Goal: Browse casually: Explore the website without a specific task or goal

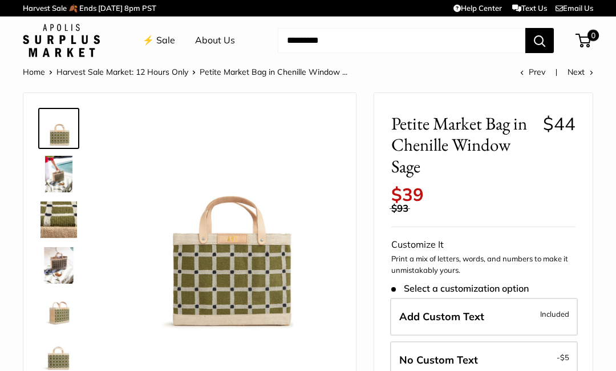
click at [56, 209] on img at bounding box center [58, 219] width 36 height 36
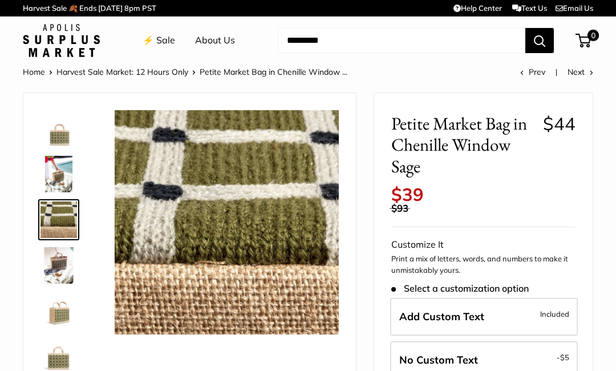
click at [49, 173] on img at bounding box center [58, 174] width 36 height 36
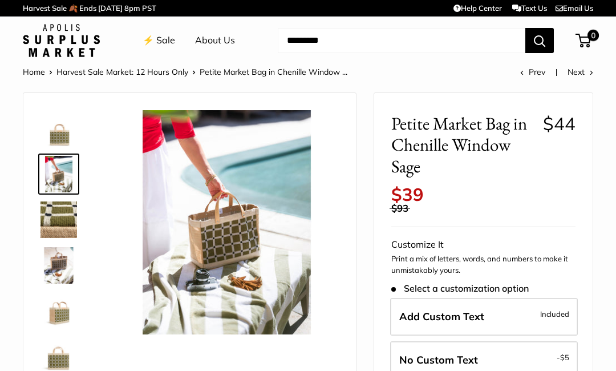
click at [50, 269] on img at bounding box center [58, 265] width 36 height 36
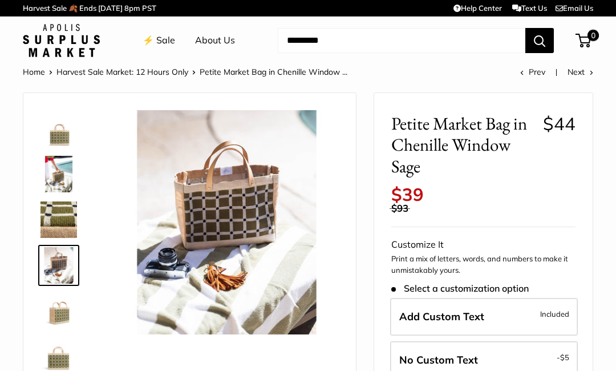
click at [42, 317] on img at bounding box center [58, 311] width 36 height 36
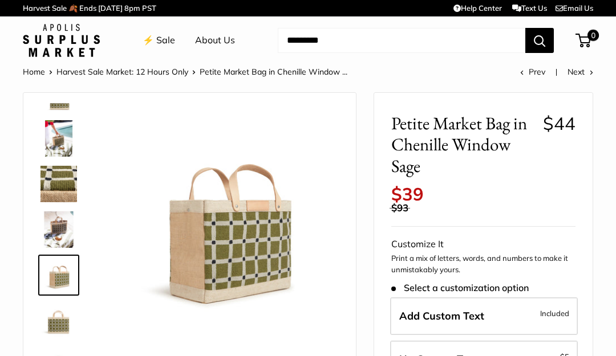
click at [228, 243] on img at bounding box center [227, 222] width 224 height 224
click at [57, 133] on img at bounding box center [58, 138] width 36 height 36
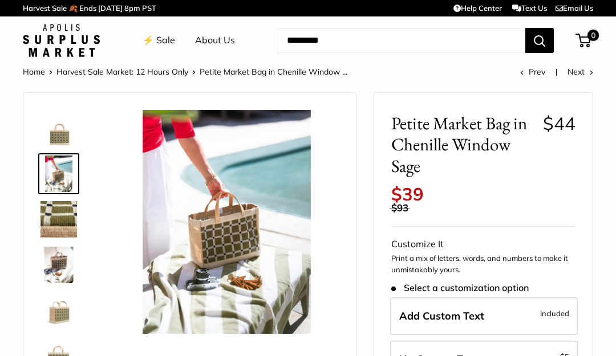
click at [55, 214] on img at bounding box center [58, 219] width 36 height 36
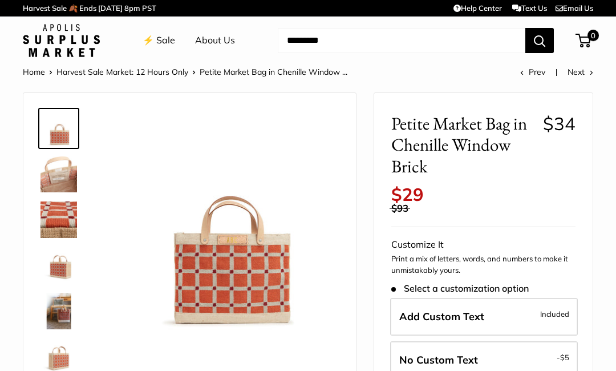
click at [46, 217] on img at bounding box center [58, 219] width 36 height 36
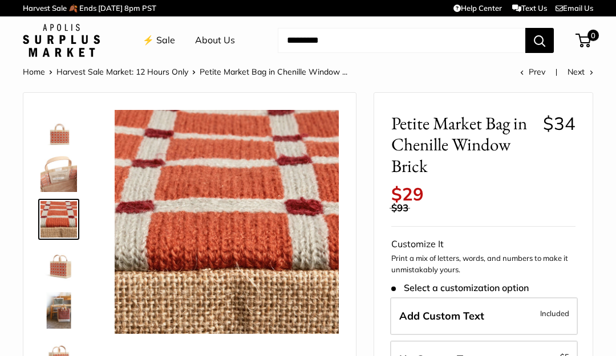
click at [59, 121] on img at bounding box center [58, 128] width 36 height 36
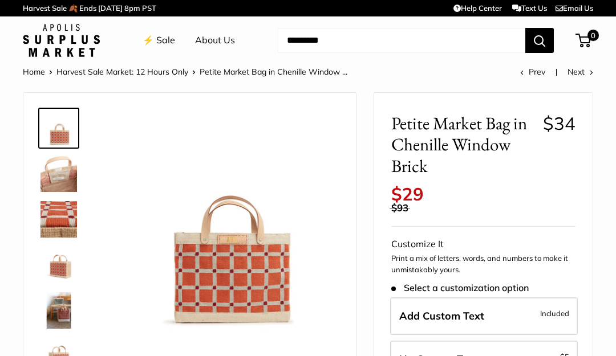
click at [52, 315] on img at bounding box center [58, 311] width 36 height 36
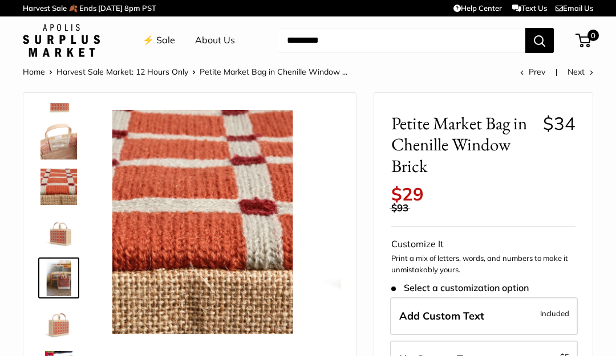
scroll to position [35, 0]
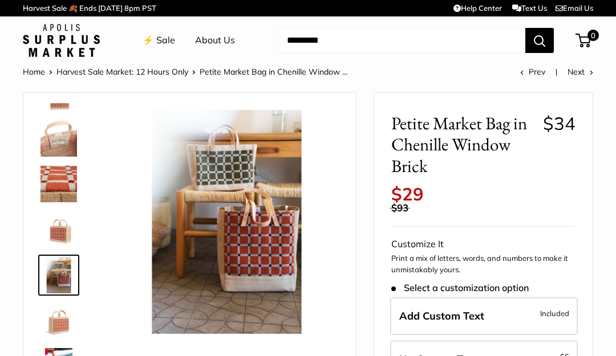
click at [60, 331] on img at bounding box center [58, 321] width 36 height 36
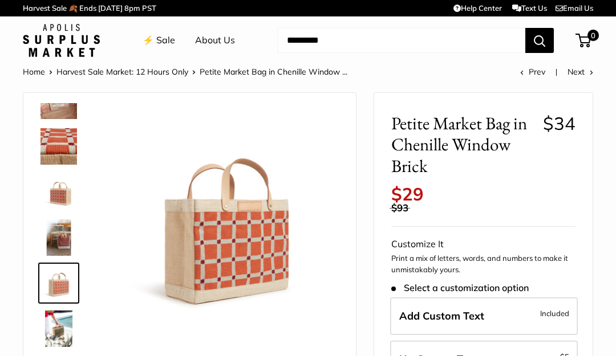
scroll to position [73, 0]
click at [47, 334] on img at bounding box center [58, 329] width 36 height 36
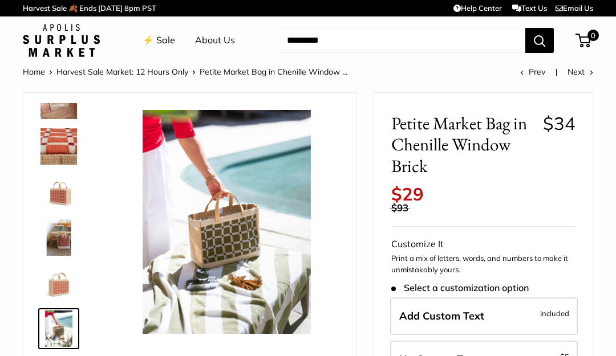
click at [58, 141] on img at bounding box center [58, 146] width 36 height 36
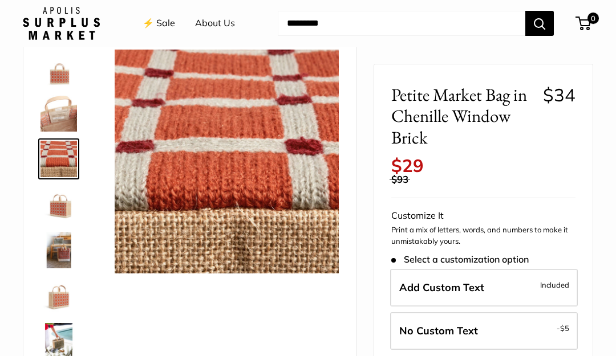
scroll to position [48, 0]
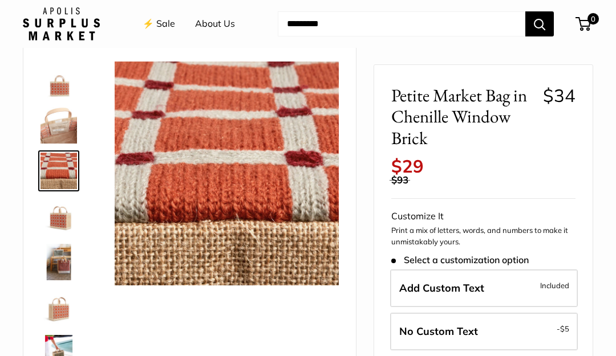
click at [50, 83] on img at bounding box center [58, 80] width 36 height 36
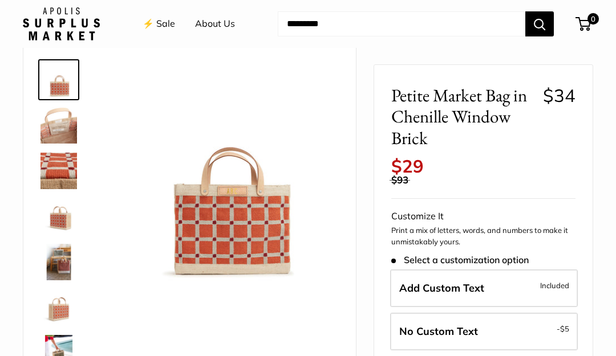
click at [50, 118] on img at bounding box center [58, 125] width 36 height 36
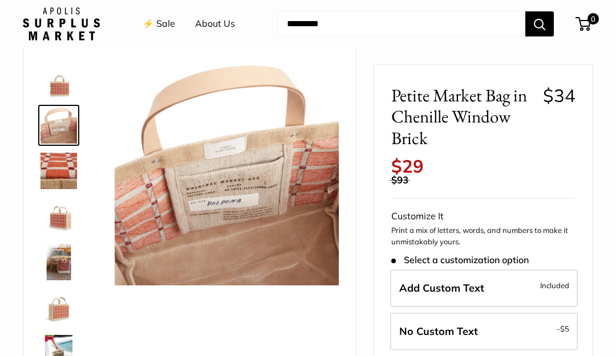
click at [43, 171] on img at bounding box center [58, 171] width 36 height 36
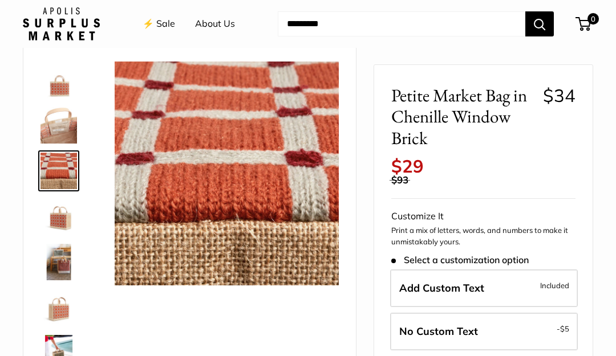
click at [52, 262] on img at bounding box center [58, 262] width 36 height 36
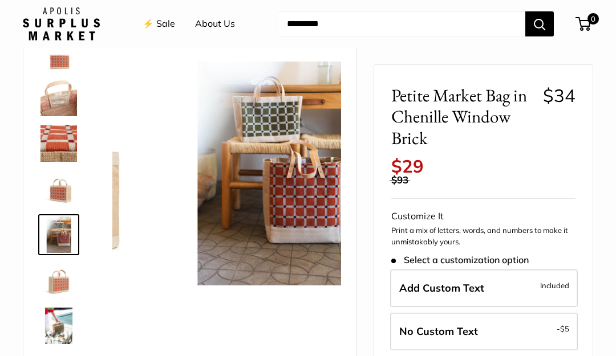
scroll to position [35, 0]
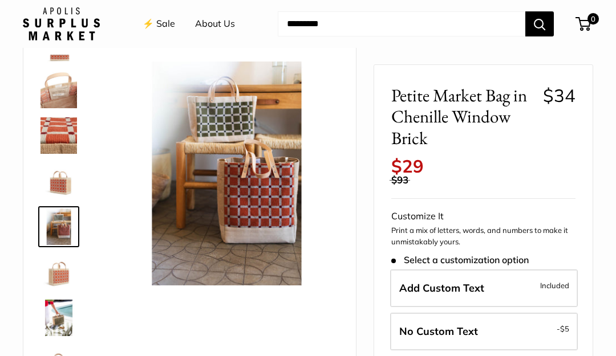
click at [54, 278] on img at bounding box center [58, 272] width 36 height 36
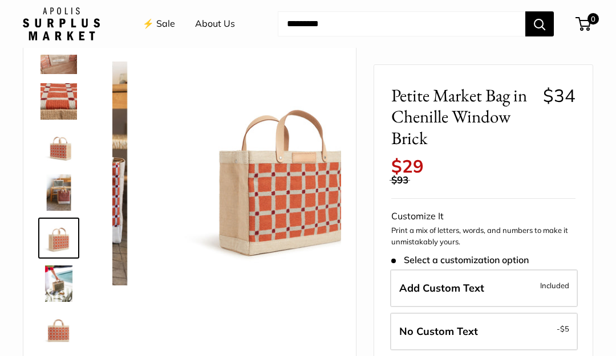
scroll to position [73, 0]
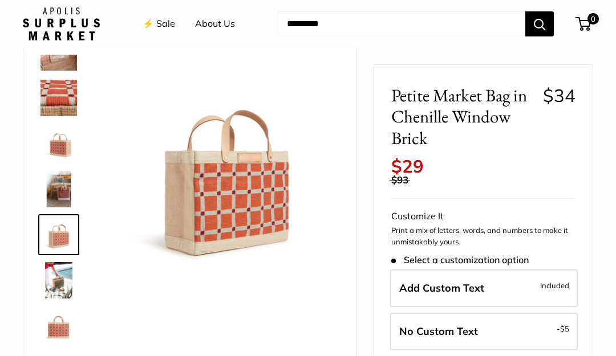
click at [52, 326] on img at bounding box center [58, 326] width 36 height 36
